Goal: Transaction & Acquisition: Purchase product/service

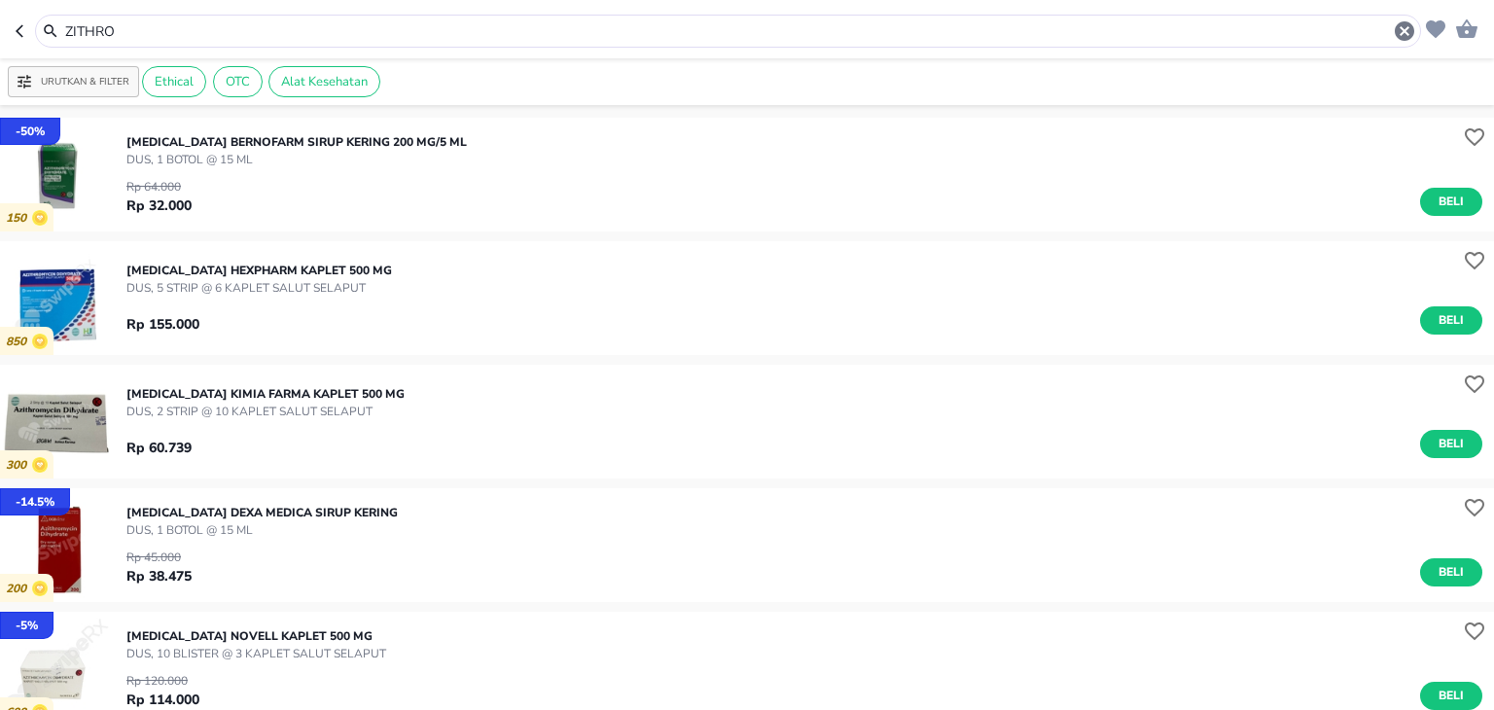
click at [200, 25] on input "ZITHRO" at bounding box center [728, 31] width 1330 height 20
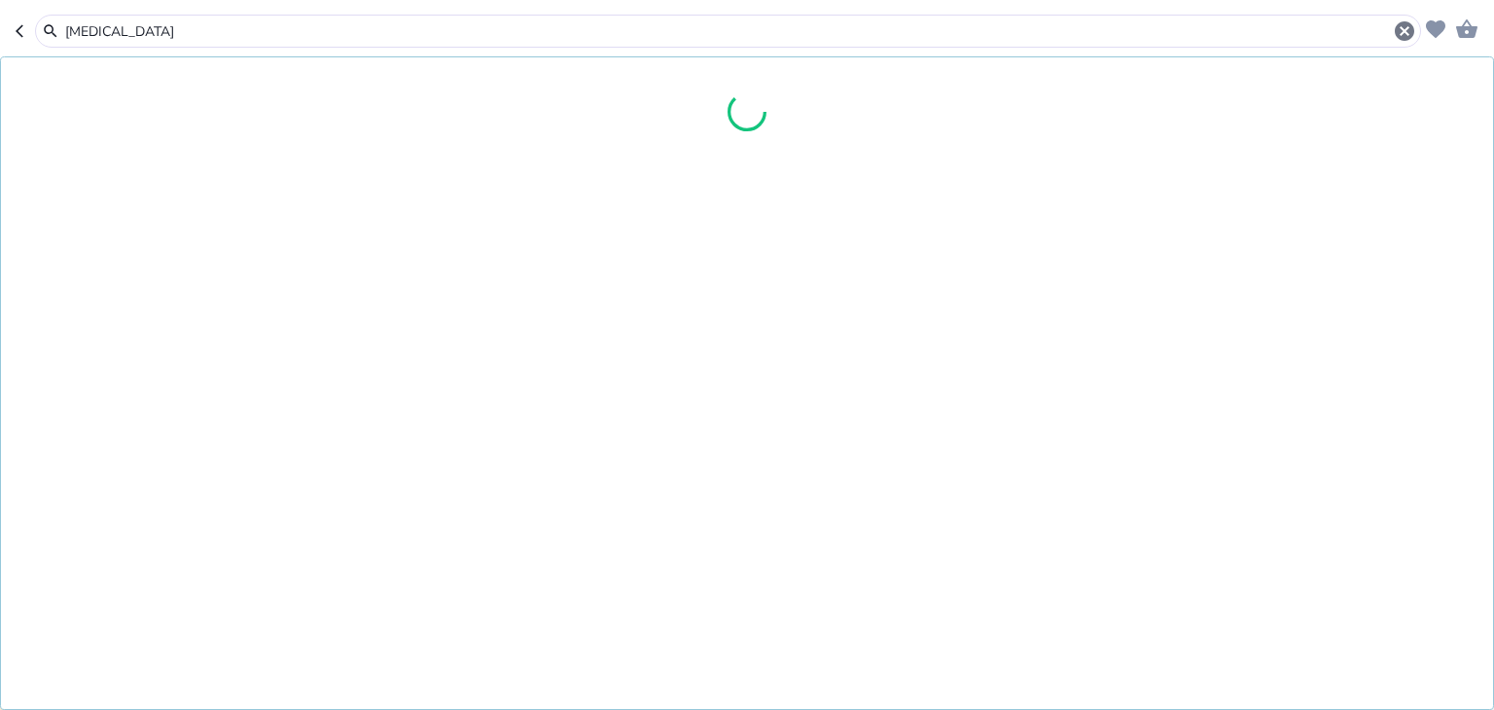
type input "[MEDICAL_DATA]"
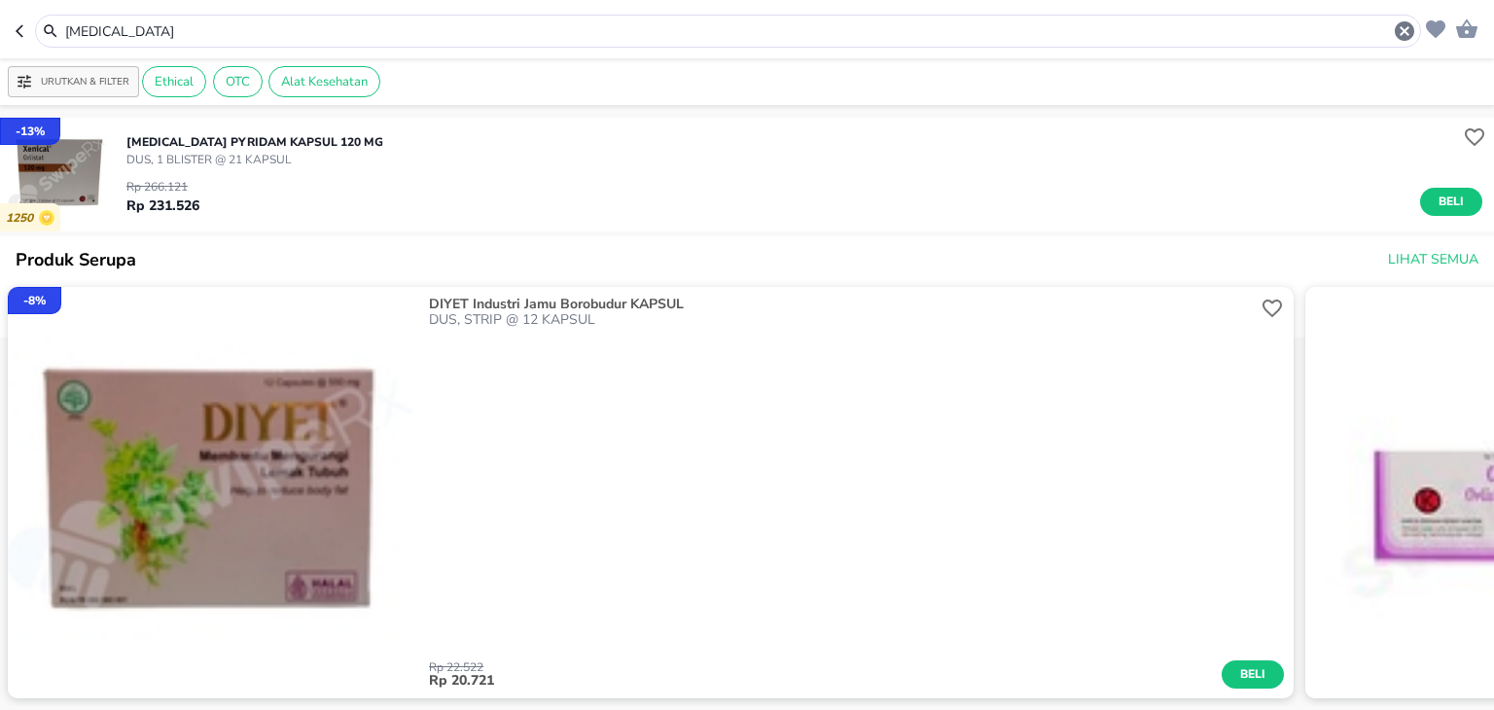
click at [139, 166] on p "DUS, 1 BLISTER @ 21 KAPSUL" at bounding box center [254, 160] width 257 height 18
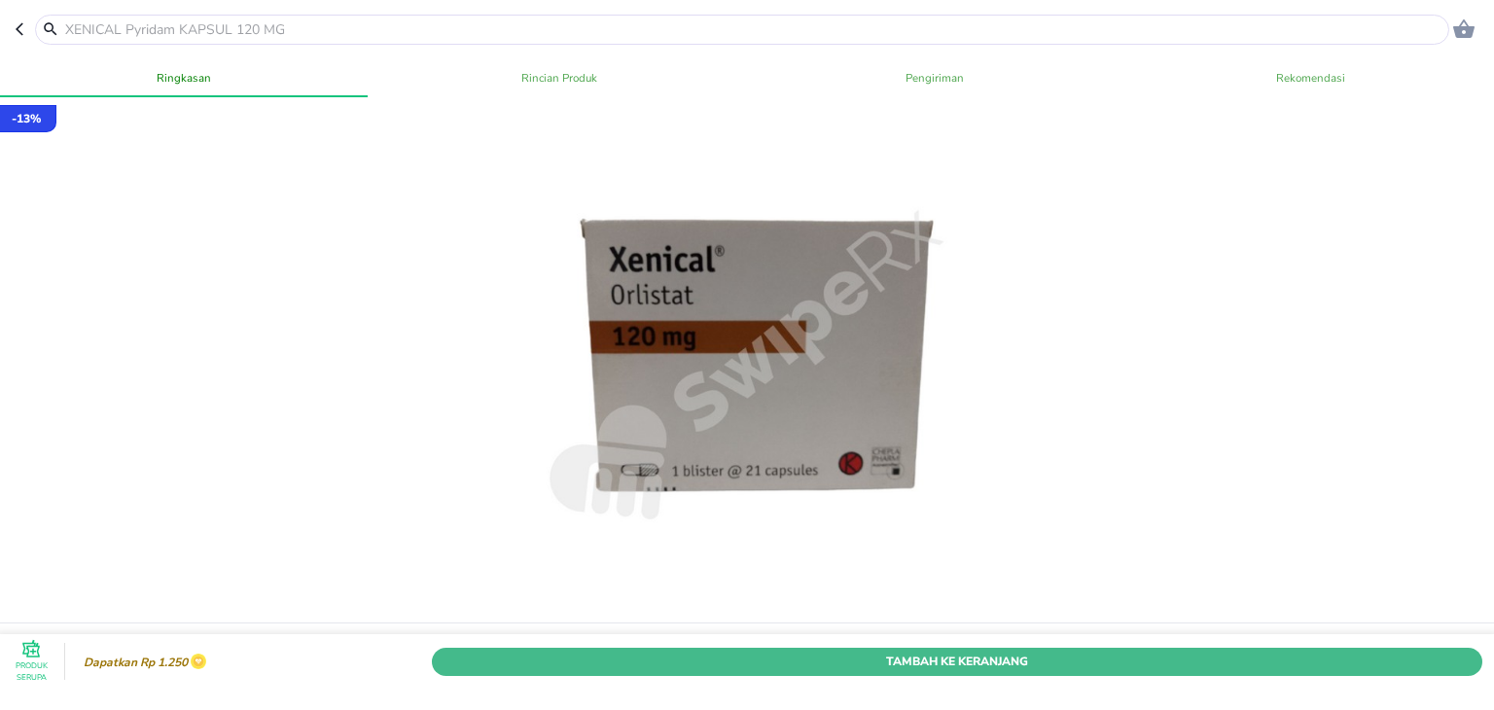
scroll to position [222, 0]
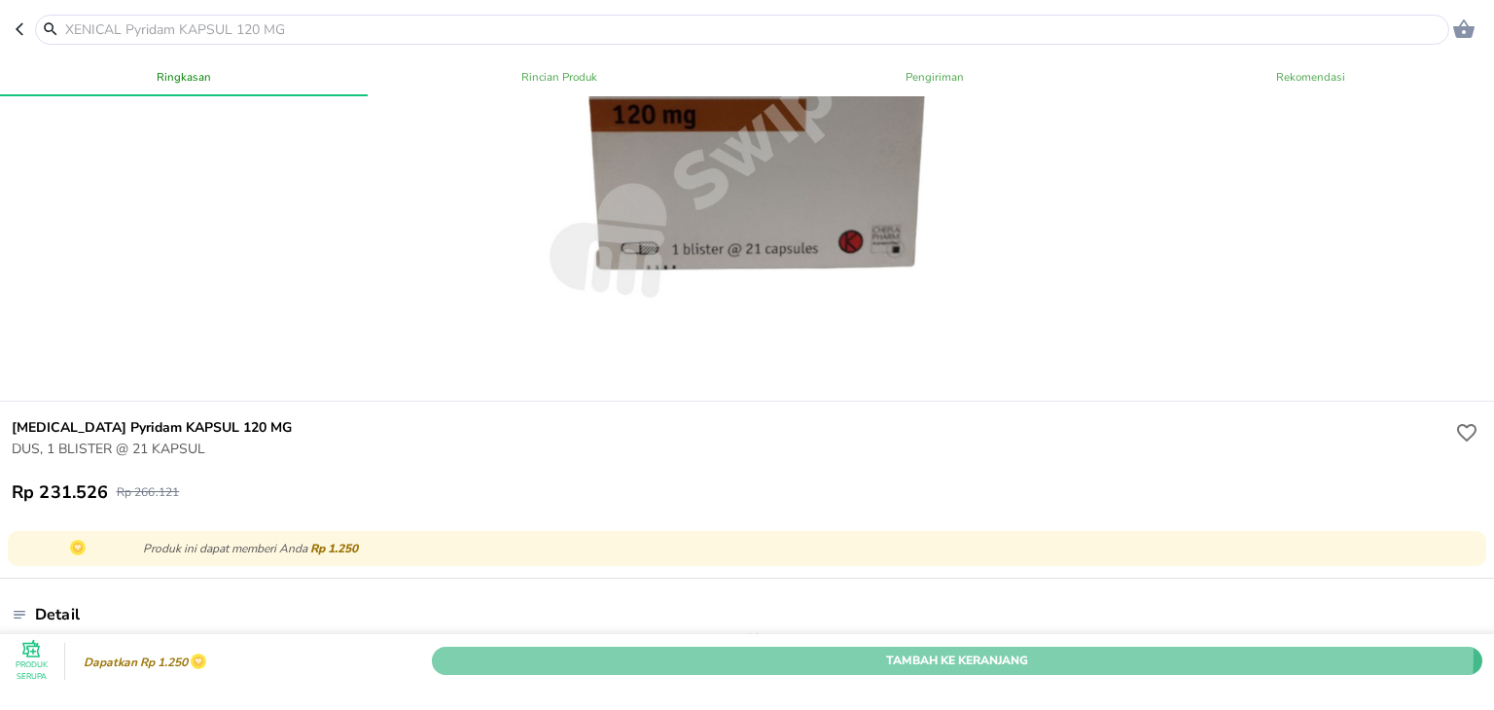
click at [779, 647] on button "Tambah Ke Keranjang" at bounding box center [957, 661] width 1051 height 28
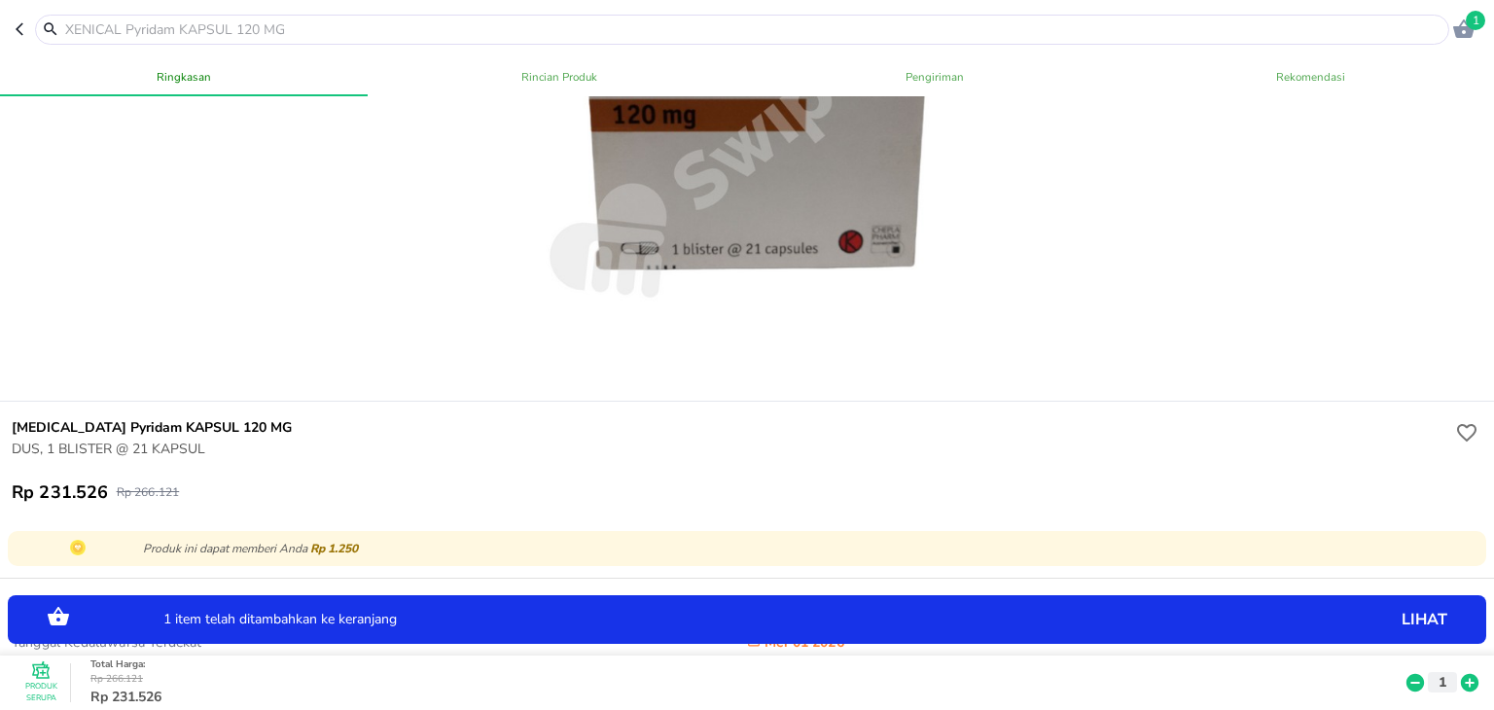
click at [1461, 674] on icon at bounding box center [1470, 683] width 18 height 18
click at [319, 30] on input "text" at bounding box center [754, 29] width 1382 height 20
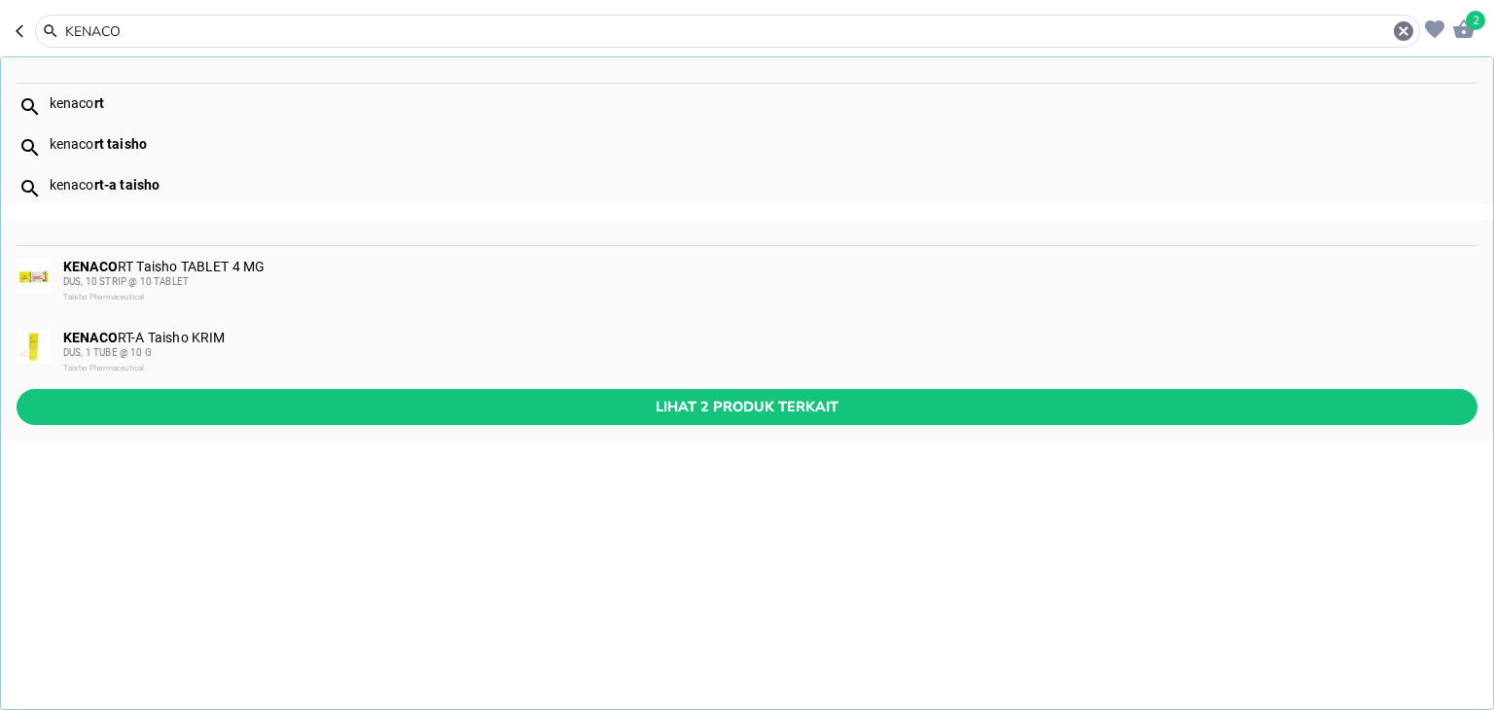
type input "KENACO"
click at [179, 348] on div "DUS, 1 TUBE @ 10 G" at bounding box center [769, 353] width 1413 height 16
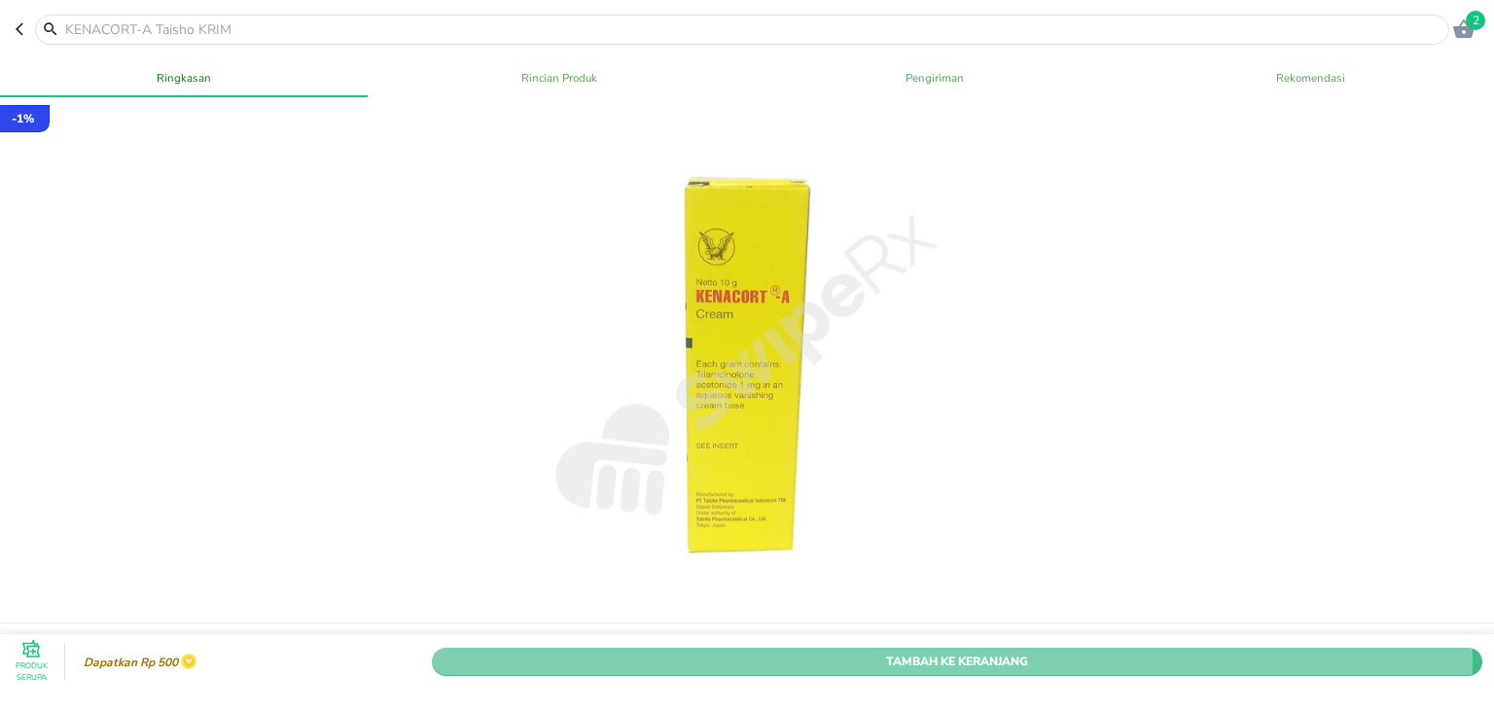
click at [632, 651] on span "Tambah Ke Keranjang" at bounding box center [958, 661] width 1022 height 20
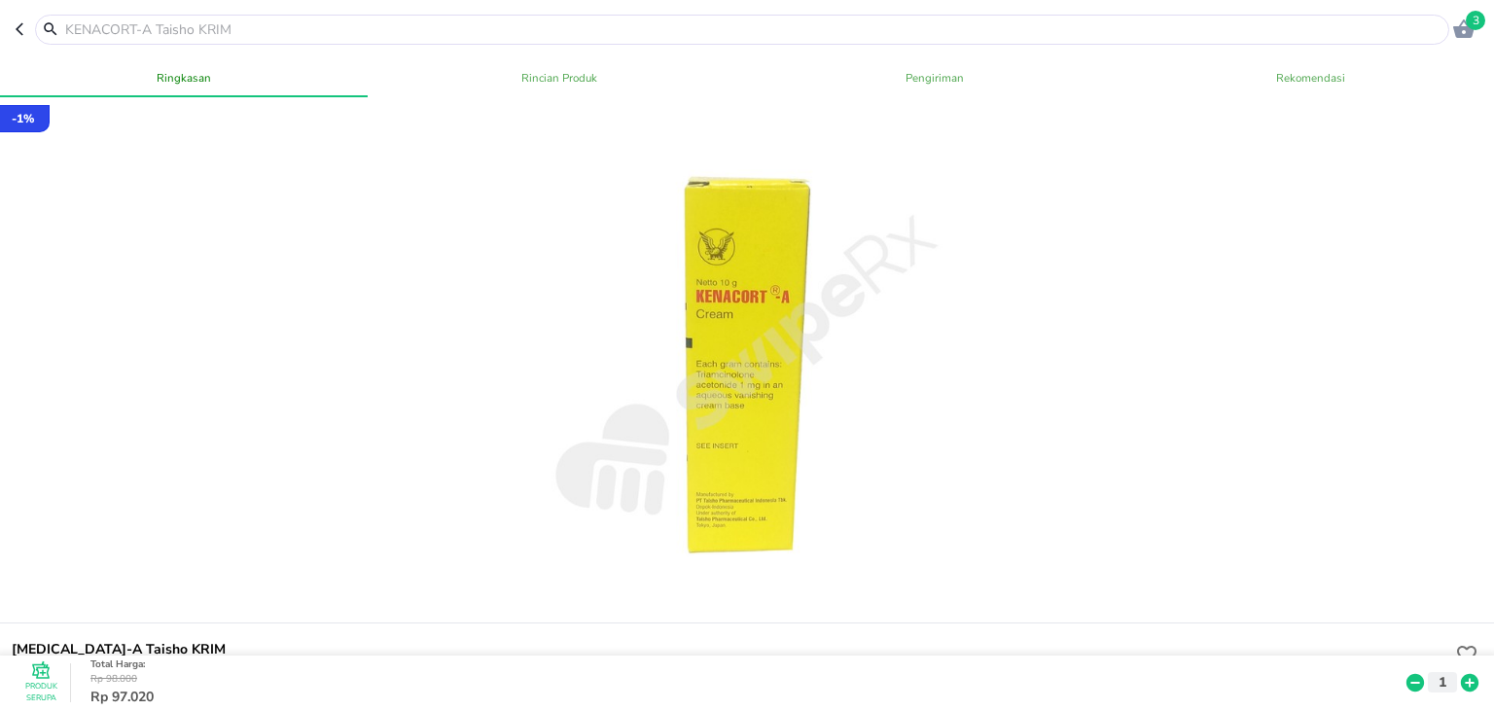
scroll to position [156, 0]
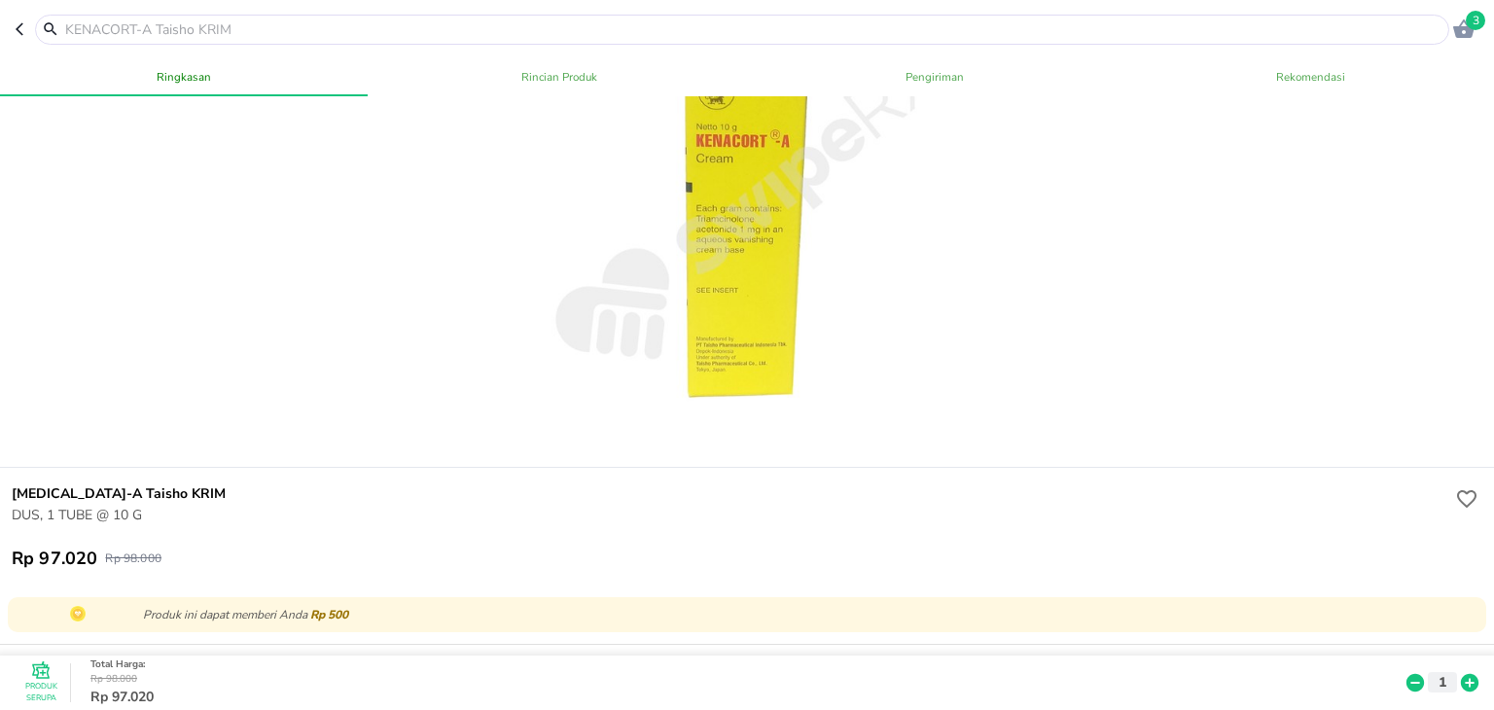
click at [1455, 664] on div "Produk Serupa Total Harga : Rp 98.000 Rp 97.020 1" at bounding box center [752, 683] width 1492 height 54
click at [1457, 672] on icon at bounding box center [1469, 682] width 25 height 21
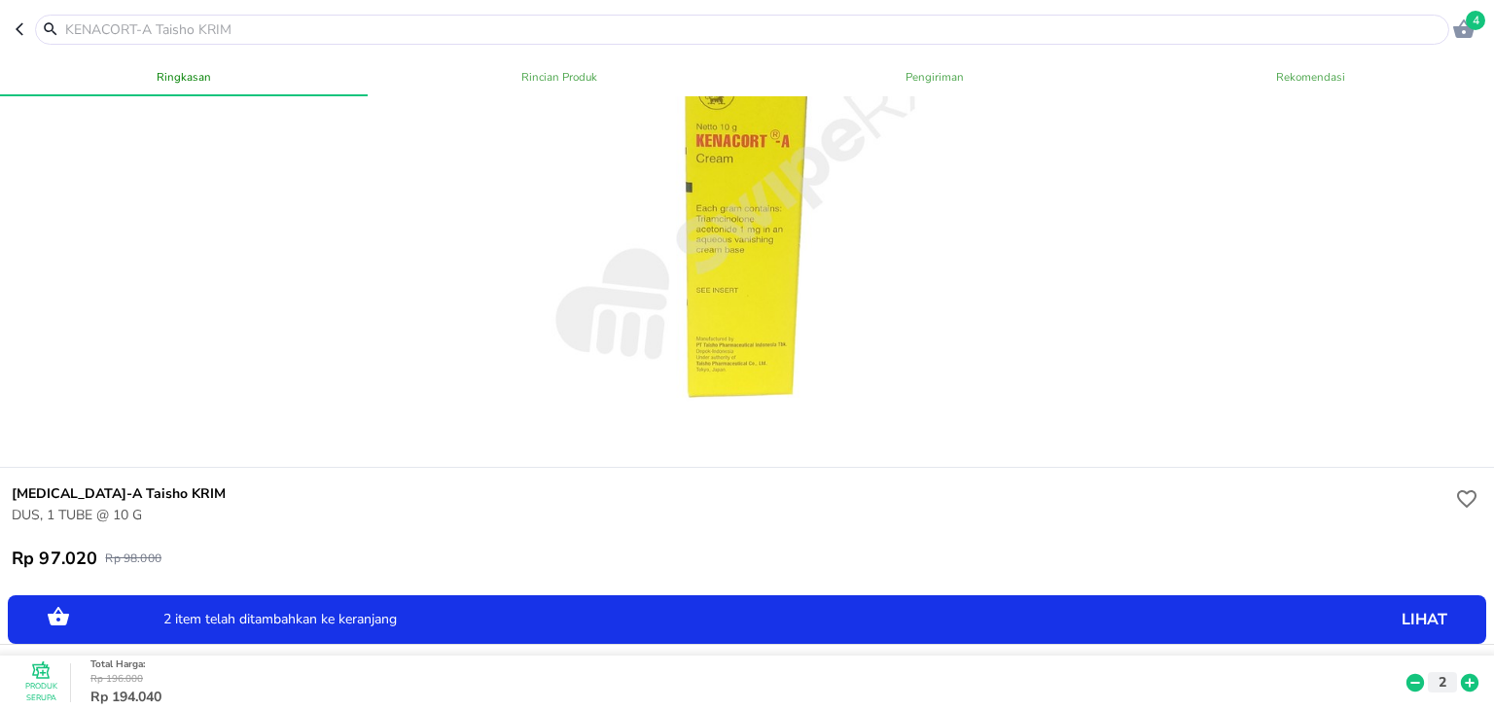
click at [1457, 672] on icon at bounding box center [1469, 682] width 25 height 21
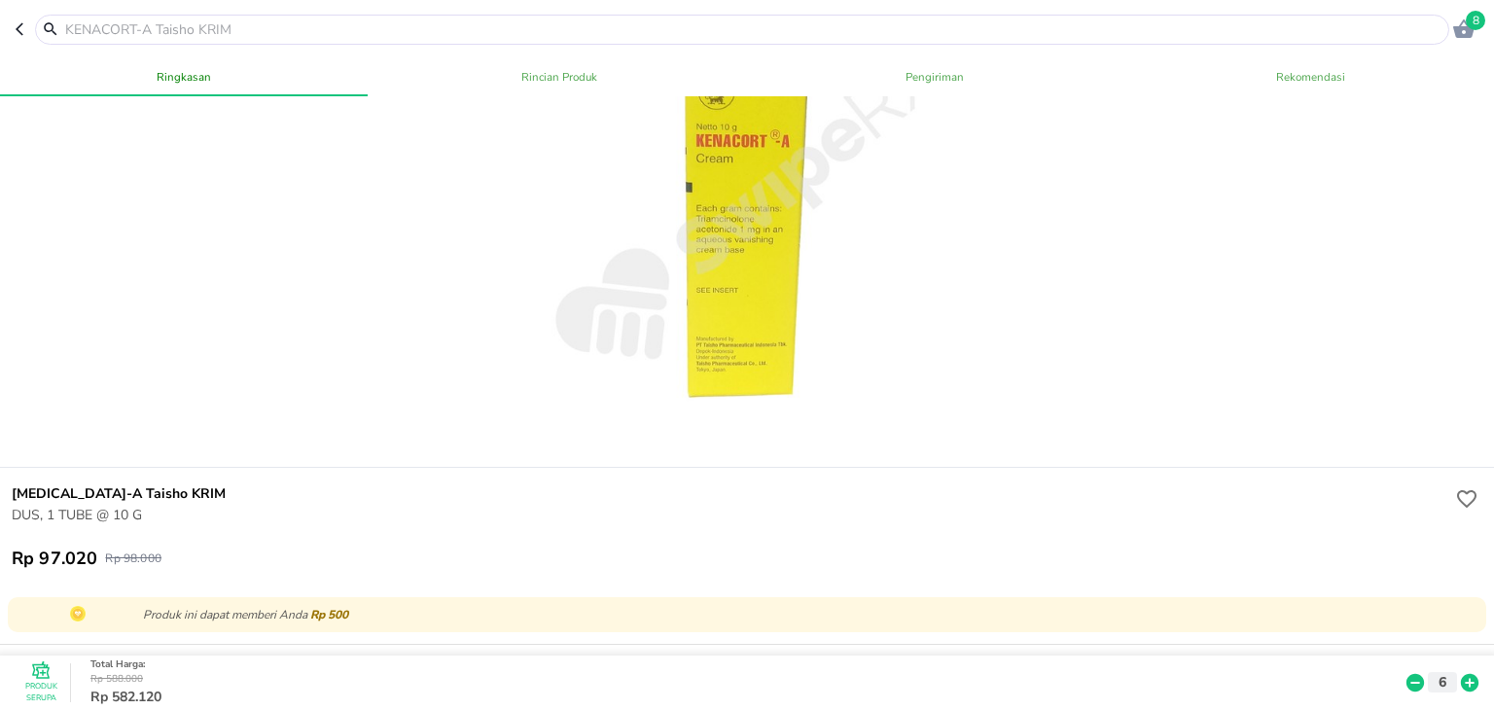
click at [1407, 674] on icon at bounding box center [1416, 683] width 18 height 18
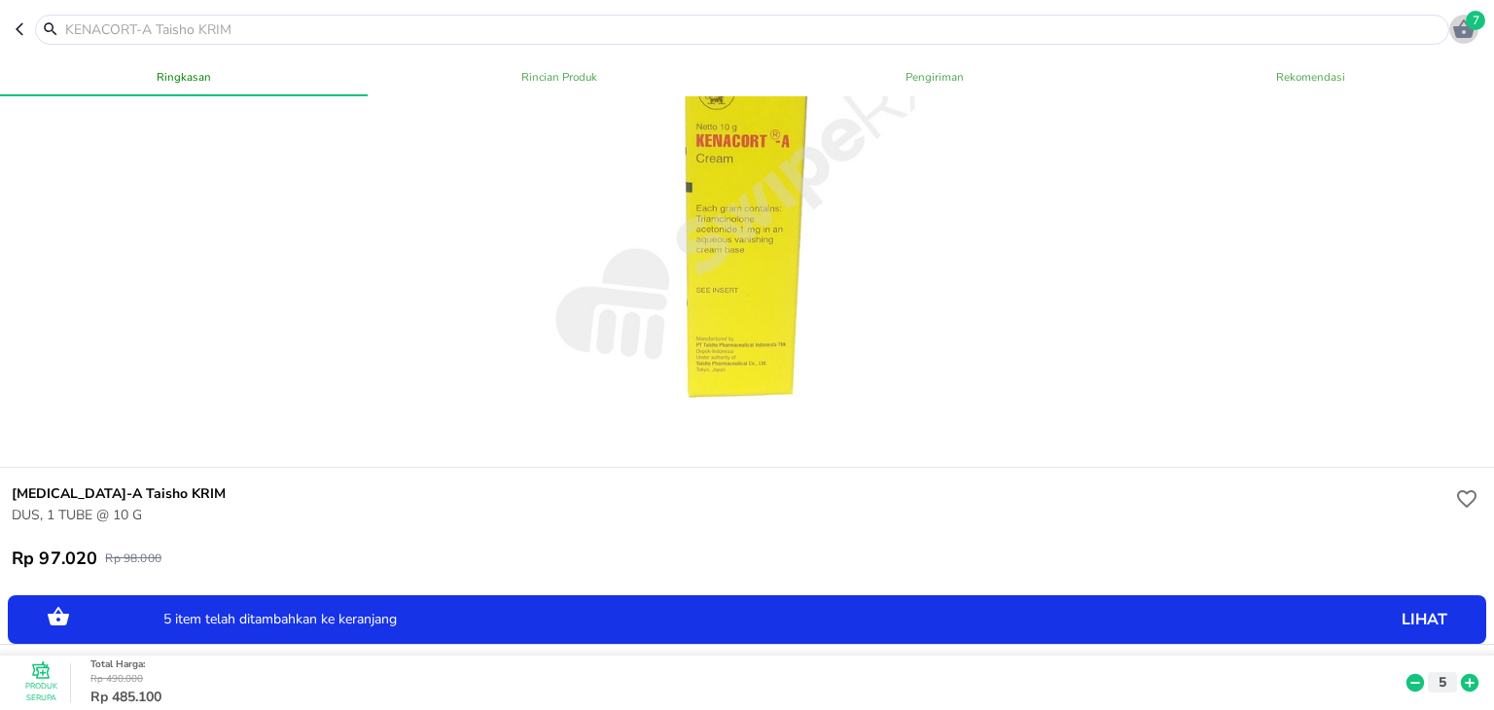
click at [1471, 28] on span "7" at bounding box center [1475, 20] width 19 height 19
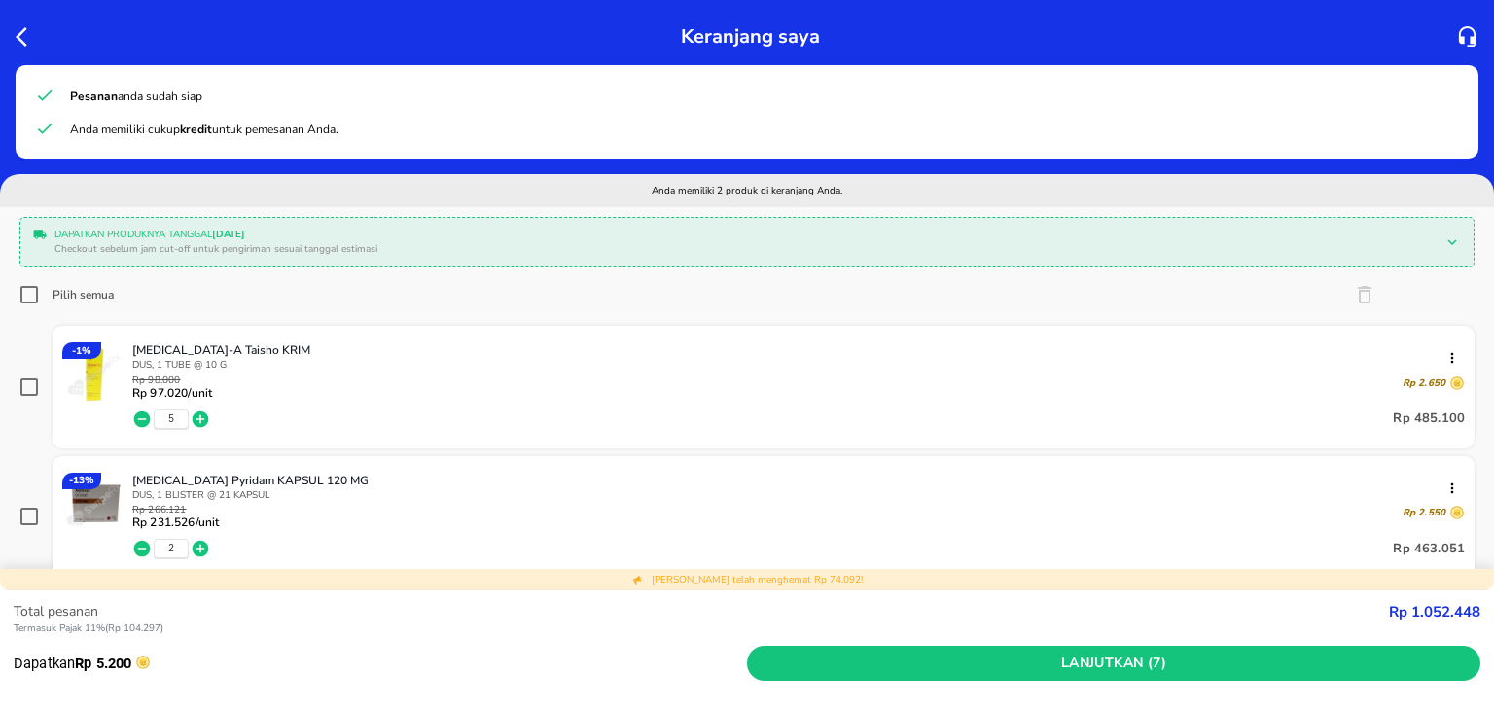
scroll to position [303, 0]
